Goal: Task Accomplishment & Management: Use online tool/utility

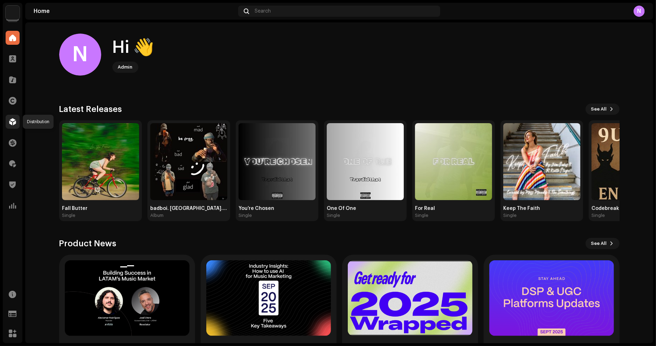
click at [16, 121] on div at bounding box center [13, 122] width 14 height 14
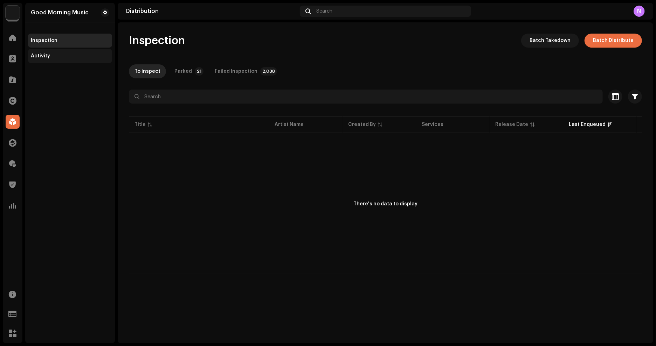
click at [49, 61] on div "Activity" at bounding box center [70, 56] width 84 height 14
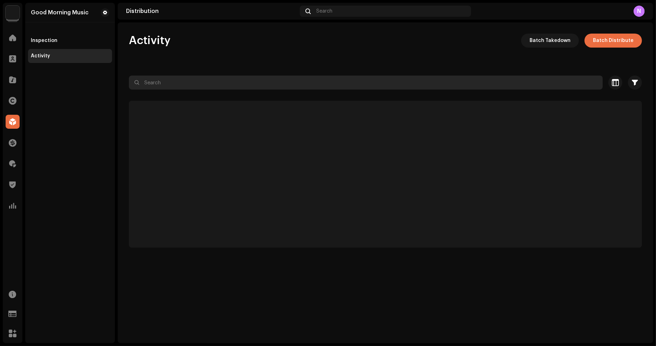
click at [182, 86] on input "text" at bounding box center [366, 83] width 474 height 14
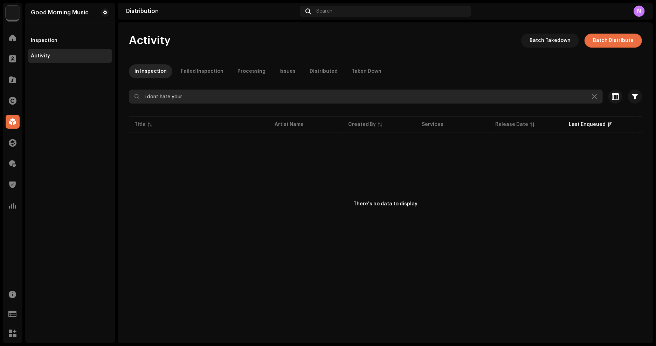
click at [280, 92] on input "i dont hate your" at bounding box center [366, 97] width 474 height 14
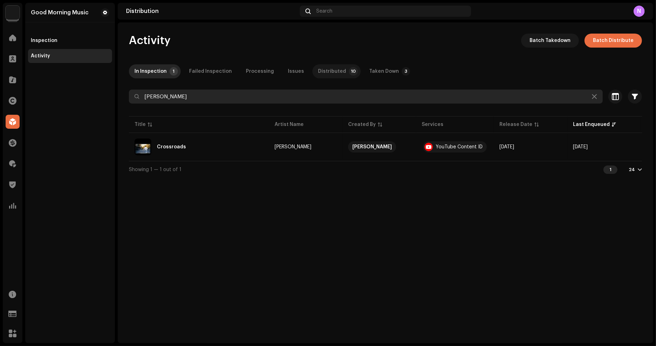
type input "[PERSON_NAME]"
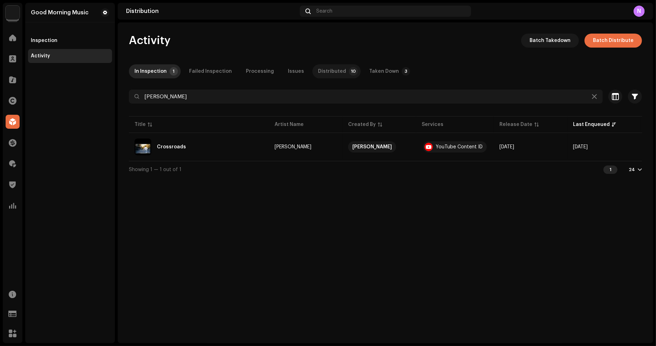
click at [318, 72] on div "Distributed" at bounding box center [332, 71] width 28 height 14
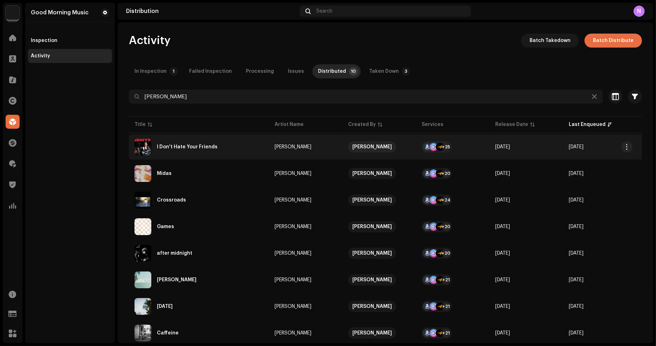
click at [628, 152] on re-m-actions-button at bounding box center [626, 147] width 11 height 11
click at [628, 148] on span "button" at bounding box center [627, 147] width 5 height 6
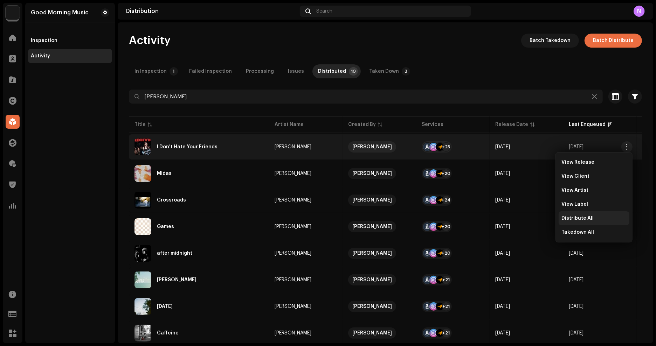
click at [587, 216] on span "Distribute All" at bounding box center [578, 219] width 32 height 6
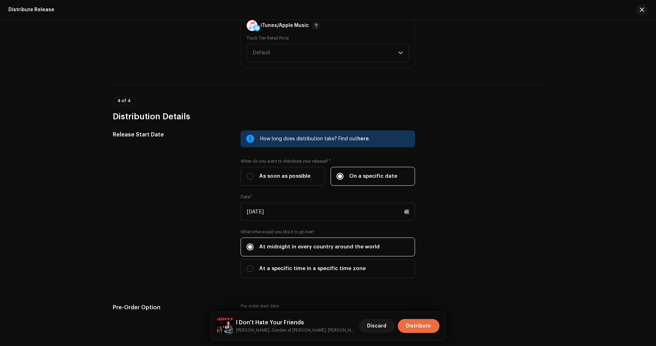
scroll to position [1159, 0]
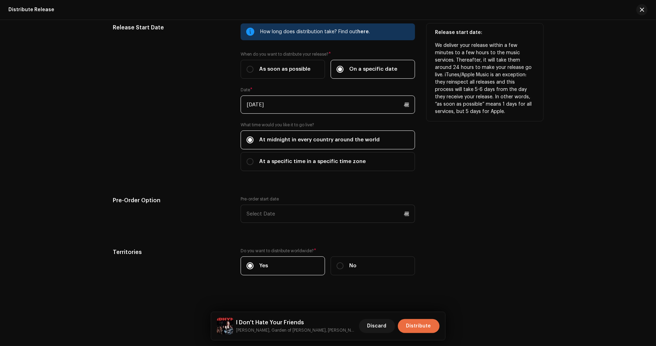
click at [314, 101] on input "[DATE]" at bounding box center [328, 105] width 174 height 18
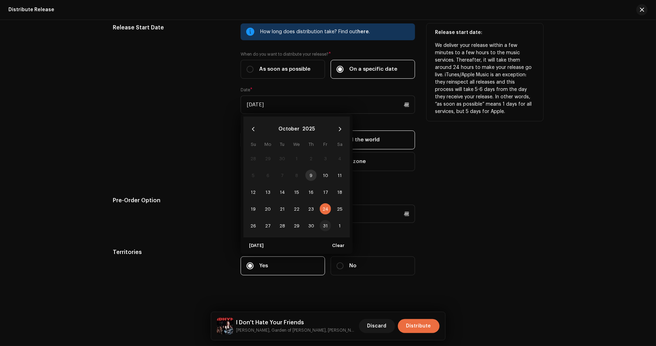
click at [325, 220] on span "31" at bounding box center [325, 225] width 11 height 11
type input "[DATE]"
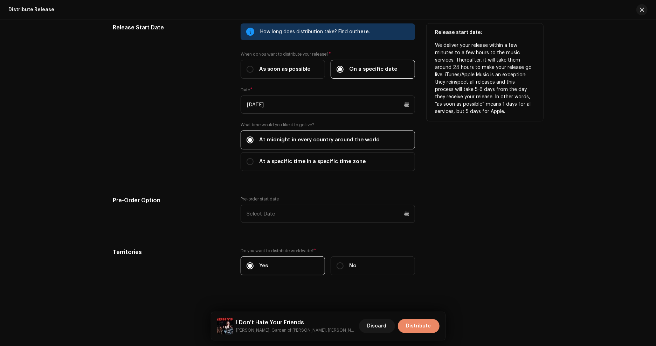
click at [434, 321] on button "Distribute" at bounding box center [419, 326] width 42 height 14
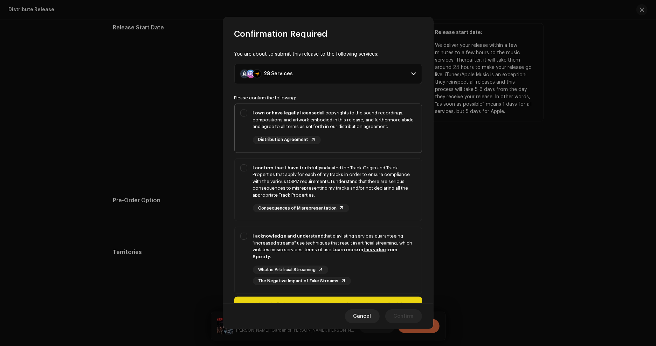
click at [335, 133] on div "I own or have legally licensed all copyrights to the sound recordings, composit…" at bounding box center [334, 127] width 163 height 35
checkbox input "true"
click at [335, 181] on div "I confirm that I have truthfully indicated the Track Origin and Track Propertie…" at bounding box center [334, 182] width 163 height 34
checkbox input "true"
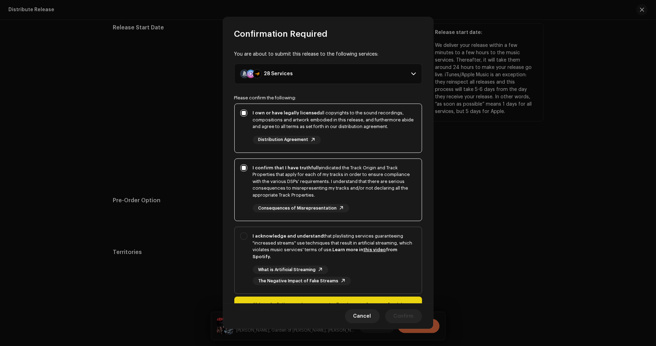
click at [363, 236] on div "I acknowledge and understand that playlisting services guaranteeing "increased …" at bounding box center [334, 246] width 163 height 27
checkbox input "true"
click at [410, 314] on span "Confirm" at bounding box center [404, 317] width 20 height 14
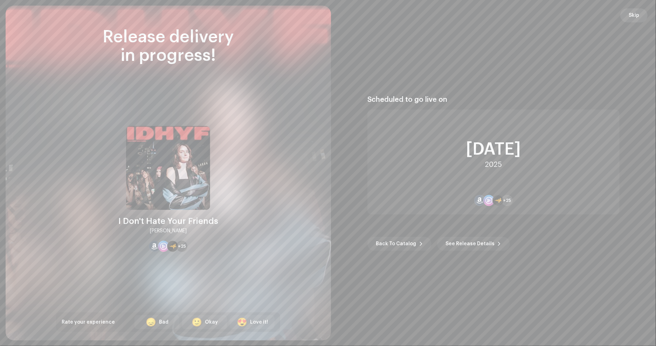
click at [635, 15] on span "Skip" at bounding box center [634, 15] width 11 height 14
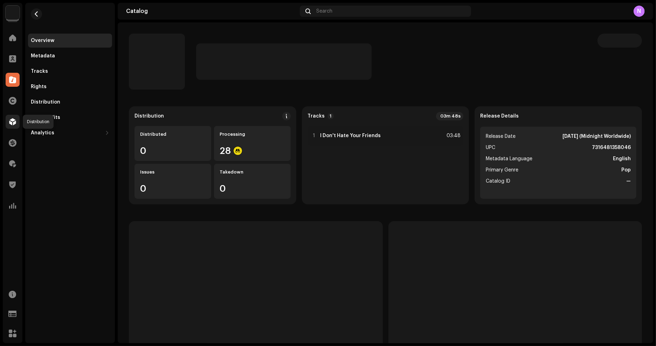
click at [16, 124] on span at bounding box center [12, 122] width 7 height 6
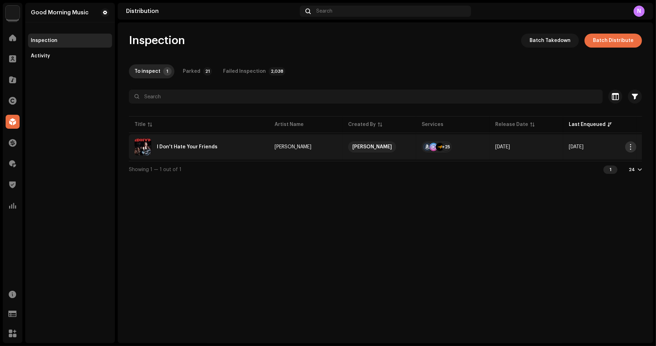
click at [635, 145] on button "button" at bounding box center [630, 147] width 11 height 11
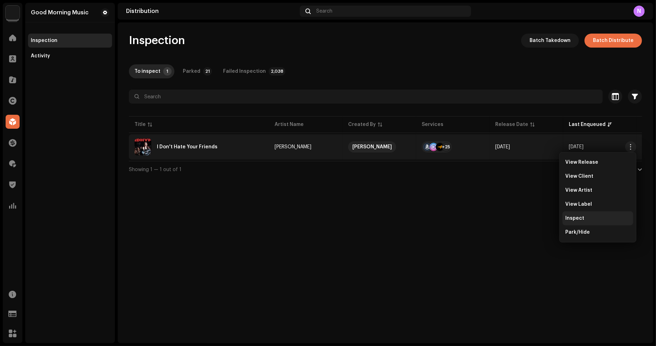
click at [574, 220] on span "Inspect" at bounding box center [574, 219] width 19 height 6
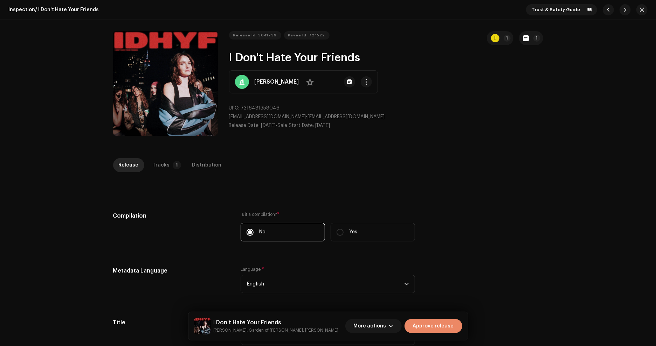
click at [447, 328] on span "Approve release" at bounding box center [433, 326] width 41 height 14
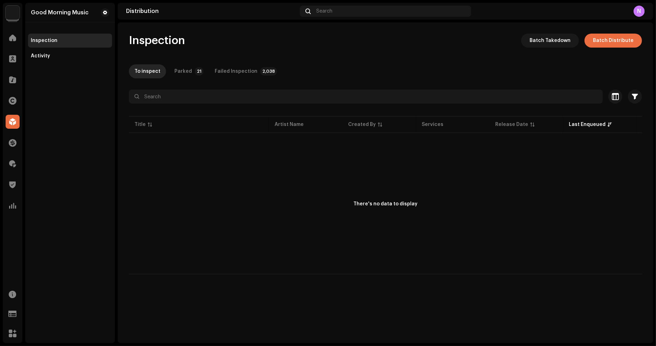
click at [138, 176] on div "There's no data to display" at bounding box center [385, 205] width 513 height 140
click at [15, 76] on div at bounding box center [13, 80] width 14 height 14
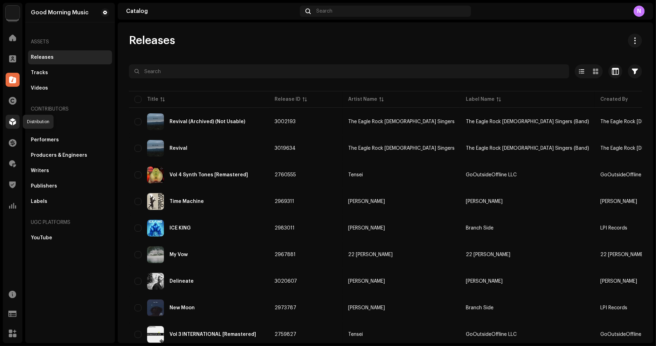
click at [11, 120] on span at bounding box center [12, 122] width 7 height 6
